Goal: Check status: Check status

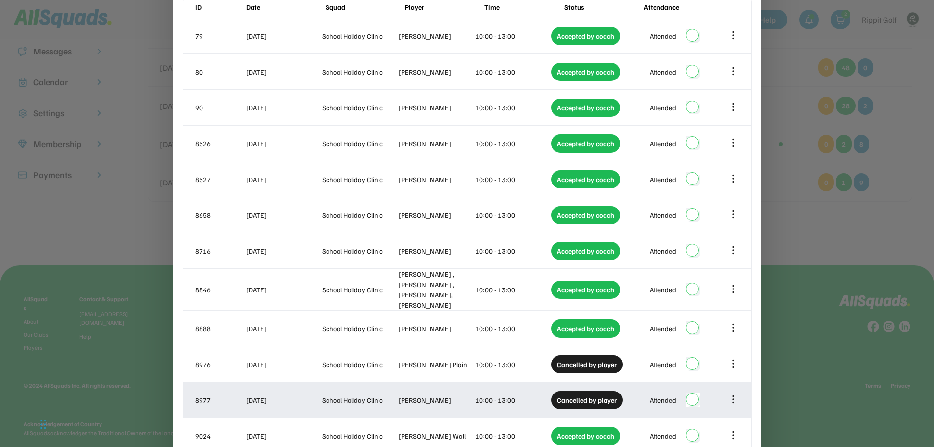
scroll to position [171, 0]
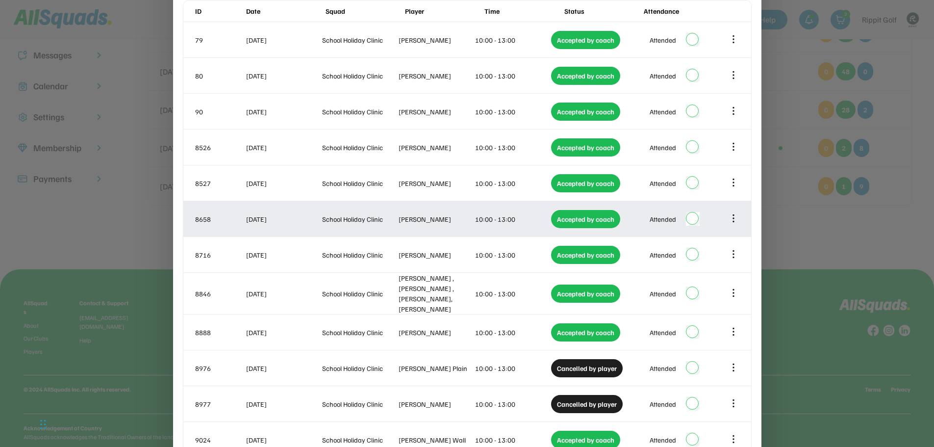
click at [739, 219] on div at bounding box center [734, 219] width 12 height 12
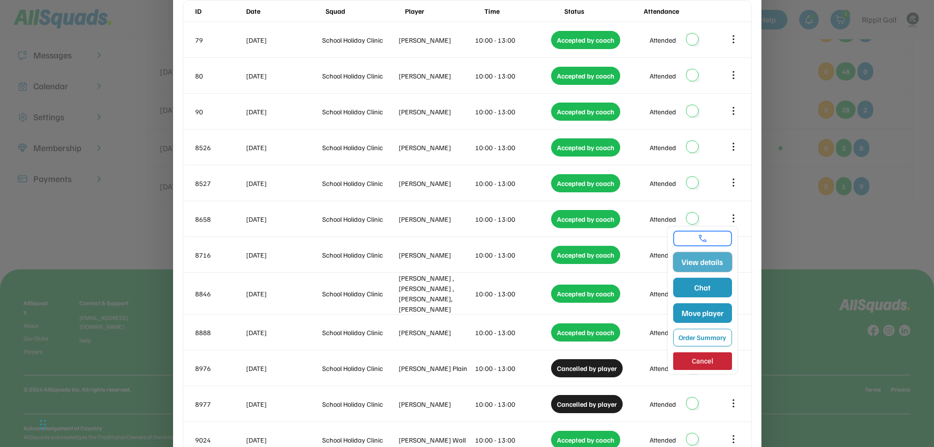
click at [714, 260] on button "View details" at bounding box center [703, 262] width 59 height 20
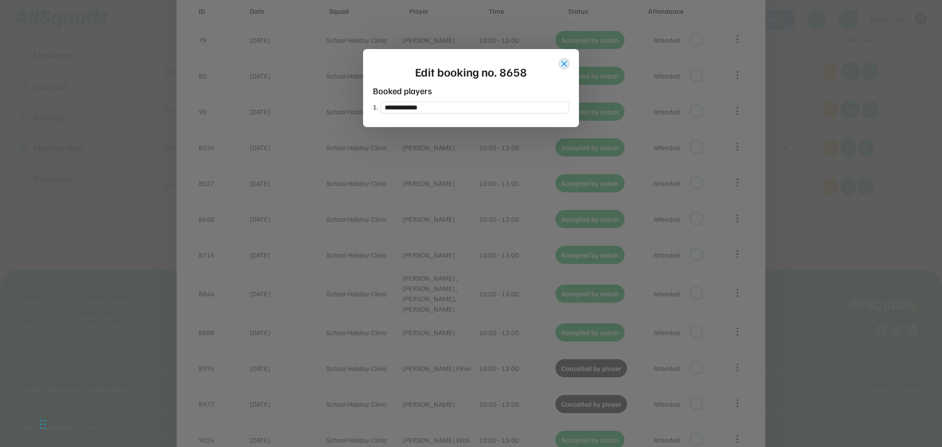
click at [561, 60] on button "close" at bounding box center [564, 64] width 10 height 10
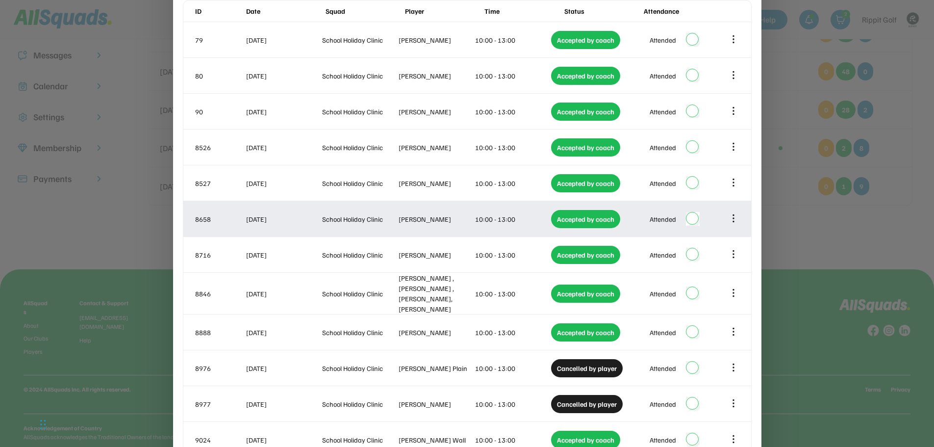
click at [738, 219] on icon at bounding box center [733, 218] width 11 height 11
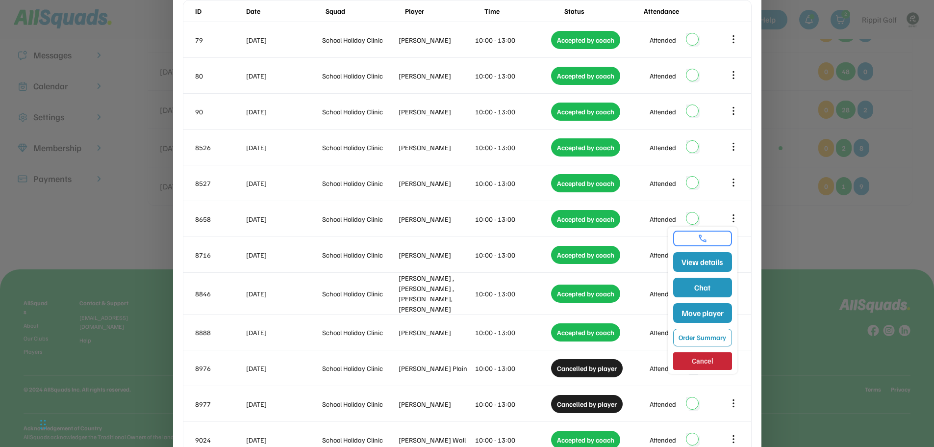
click at [703, 232] on div at bounding box center [703, 239] width 59 height 16
click at [707, 236] on link at bounding box center [702, 239] width 53 height 10
click at [714, 338] on button "Order Summary" at bounding box center [703, 338] width 59 height 18
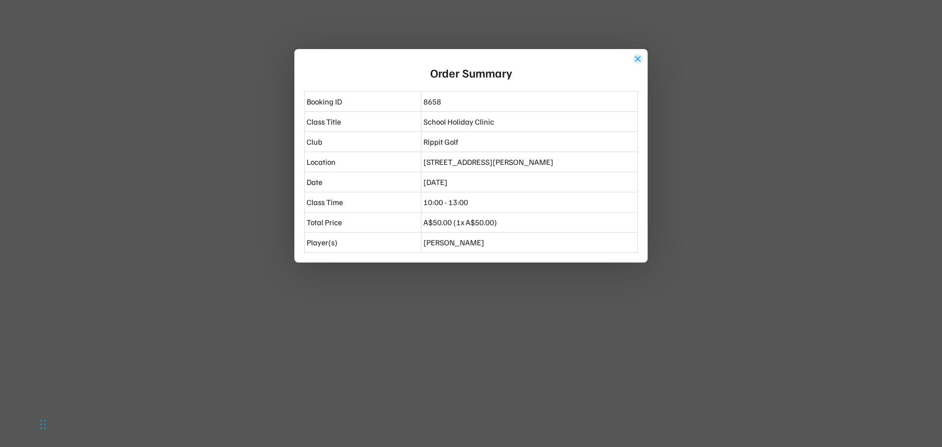
click at [638, 62] on button "close" at bounding box center [638, 59] width 10 height 10
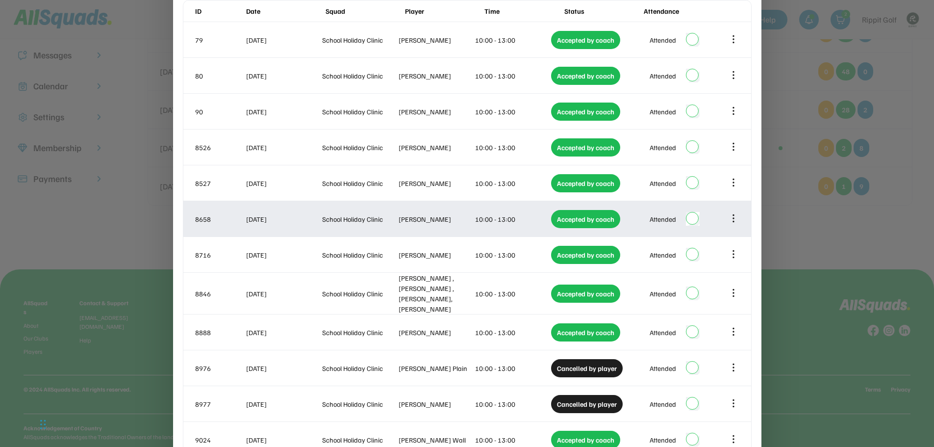
click at [729, 216] on icon at bounding box center [733, 218] width 11 height 11
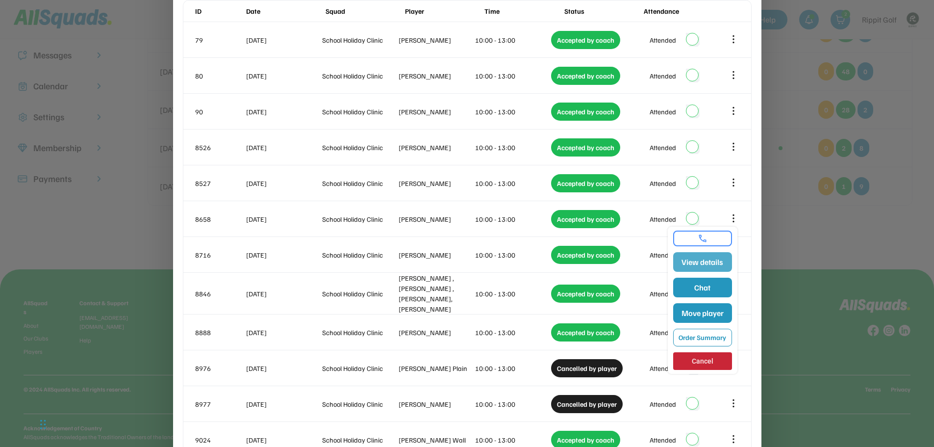
click at [709, 264] on button "View details" at bounding box center [703, 262] width 59 height 20
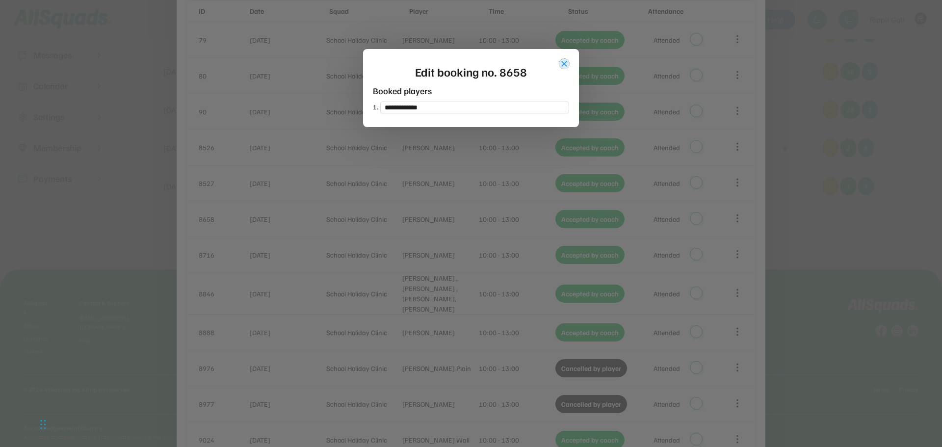
click at [568, 63] on button "close" at bounding box center [564, 64] width 10 height 10
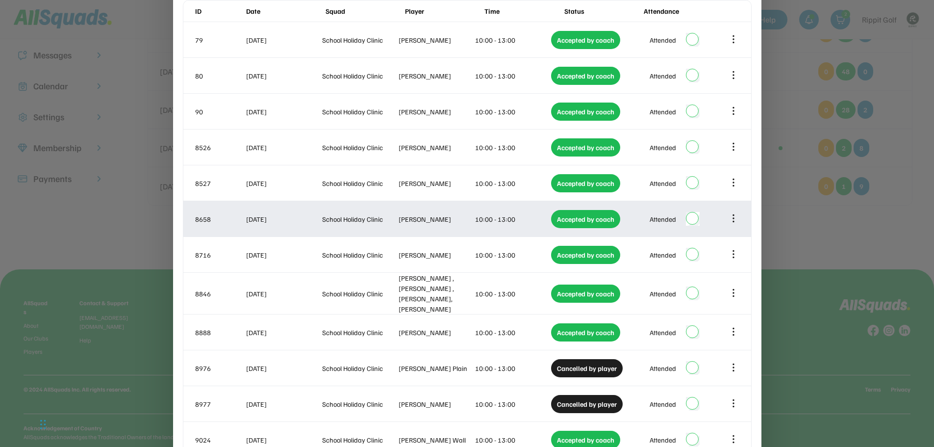
click at [740, 218] on div "8658 [DATE] School Holiday Clinic [PERSON_NAME] 10:00 - 13:00 Accepted by coach…" at bounding box center [467, 218] width 568 height 35
click at [732, 218] on icon at bounding box center [733, 218] width 11 height 11
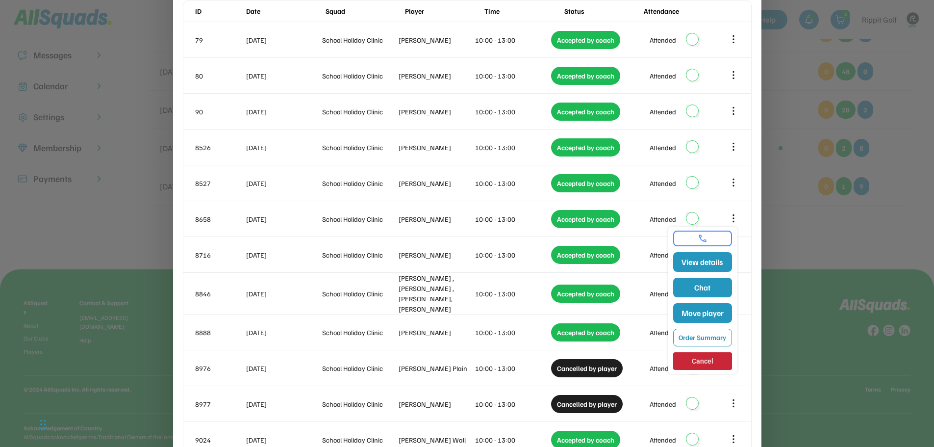
click at [709, 236] on link at bounding box center [702, 239] width 53 height 10
click at [714, 241] on link at bounding box center [702, 239] width 53 height 10
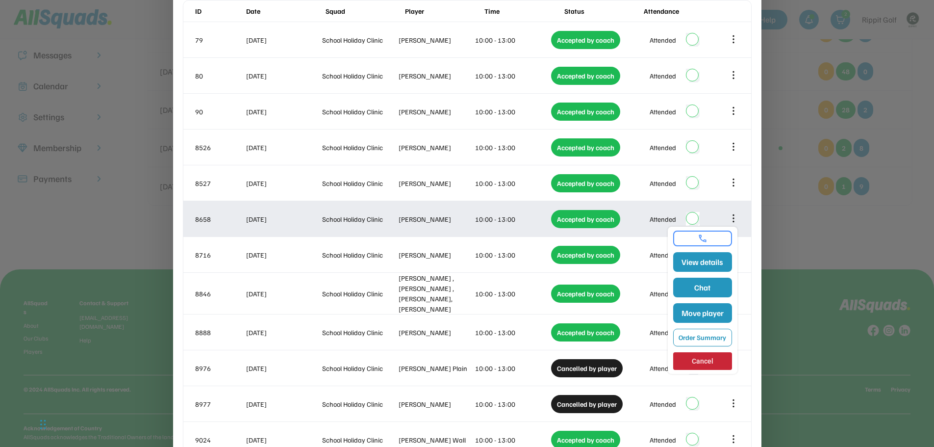
click at [363, 218] on div "School Holiday Clinic" at bounding box center [359, 219] width 75 height 10
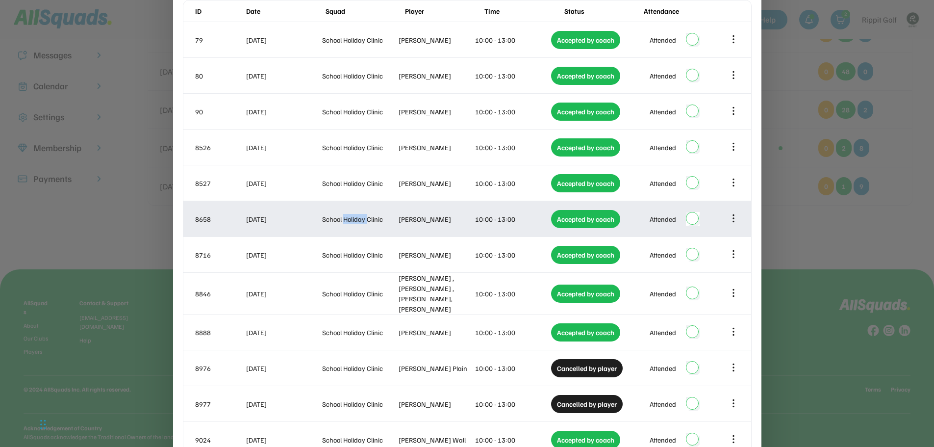
click at [363, 217] on div "School Holiday Clinic" at bounding box center [359, 219] width 75 height 10
click at [731, 217] on icon at bounding box center [733, 218] width 11 height 11
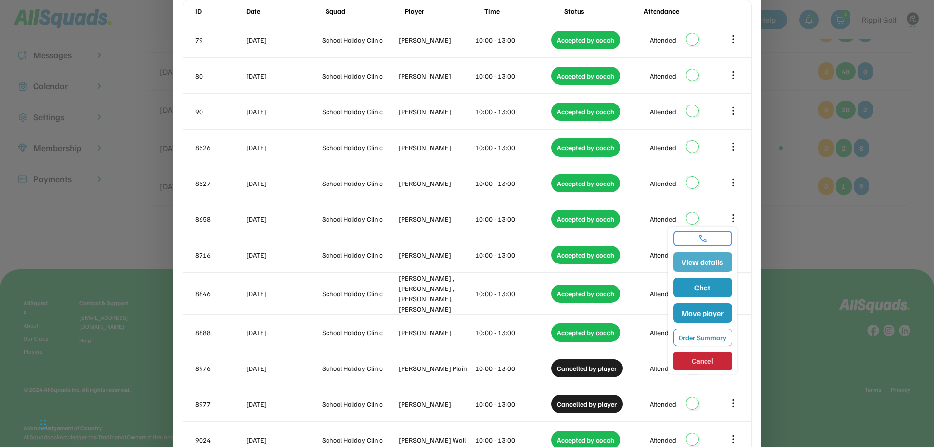
click at [705, 265] on button "View details" at bounding box center [703, 262] width 59 height 20
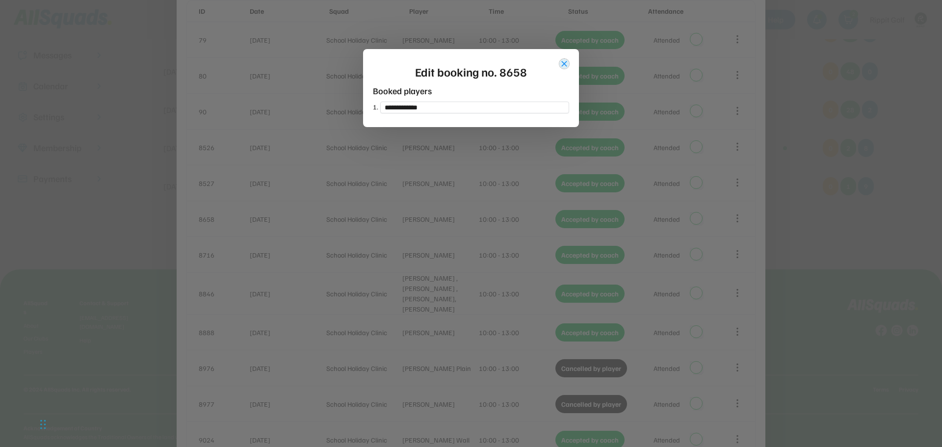
click at [564, 63] on button "close" at bounding box center [564, 64] width 10 height 10
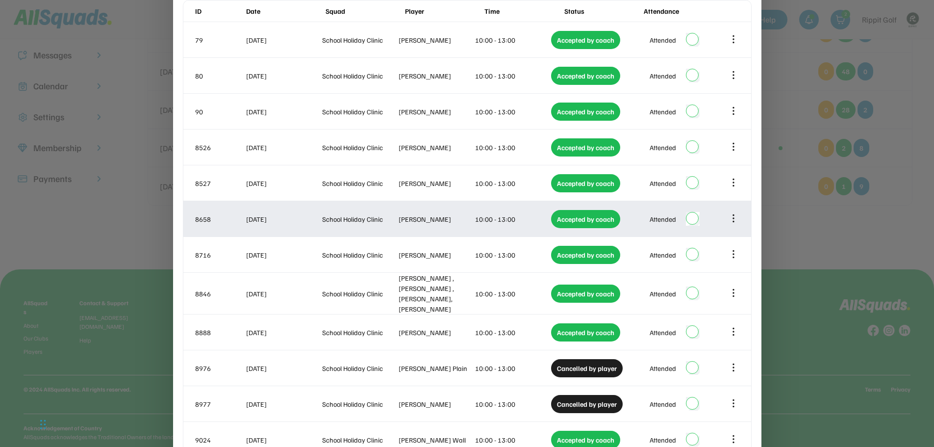
click at [731, 216] on icon at bounding box center [733, 218] width 11 height 11
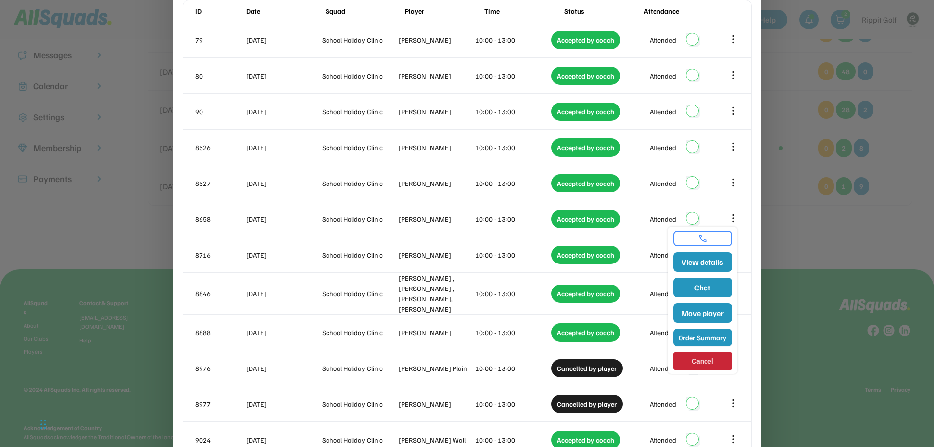
click at [702, 338] on button "Order Summary" at bounding box center [703, 338] width 59 height 18
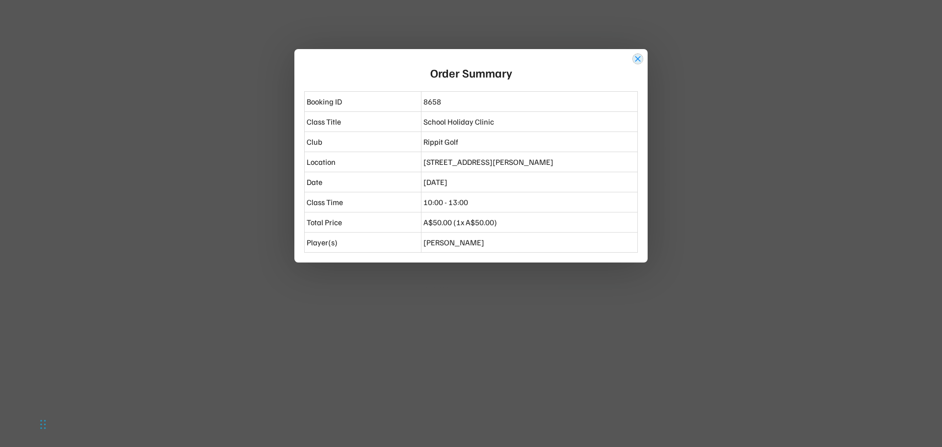
click at [641, 55] on button "close" at bounding box center [638, 59] width 10 height 10
